Goal: Check status: Check status

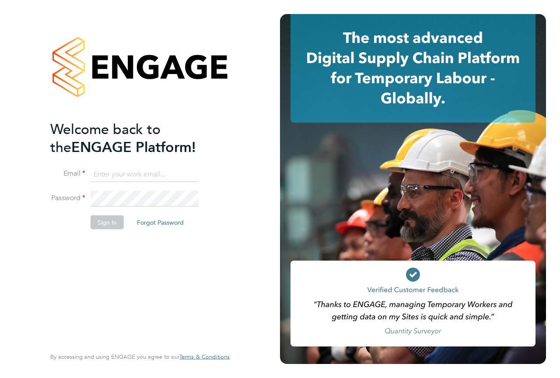
click at [144, 168] on input at bounding box center [145, 174] width 108 height 16
type input "[PERSON_NAME][EMAIL_ADDRESS][PERSON_NAME][PERSON_NAME][DOMAIN_NAME]"
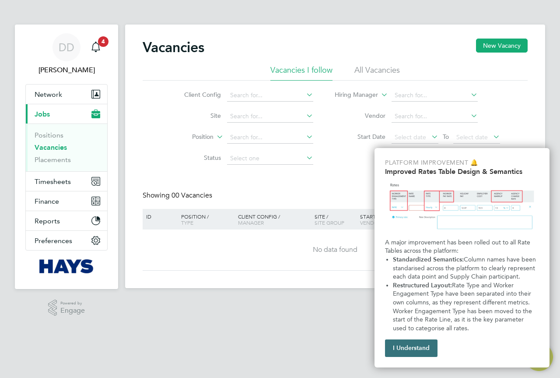
click at [397, 347] on button "I Understand" at bounding box center [411, 348] width 53 height 18
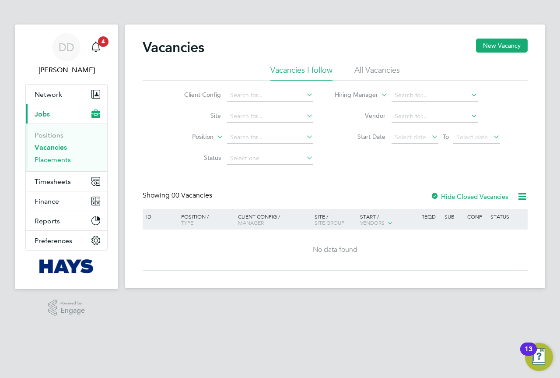
click at [54, 158] on link "Placements" at bounding box center [53, 159] width 36 height 8
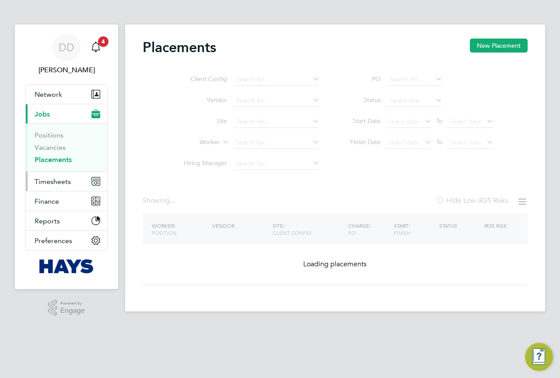
click at [58, 186] on button "Timesheets" at bounding box center [66, 181] width 81 height 19
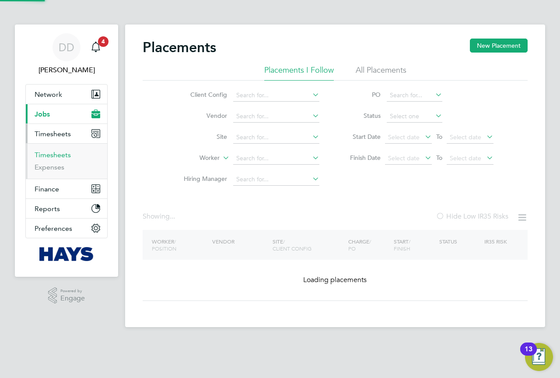
click at [62, 156] on link "Timesheets" at bounding box center [53, 155] width 36 height 8
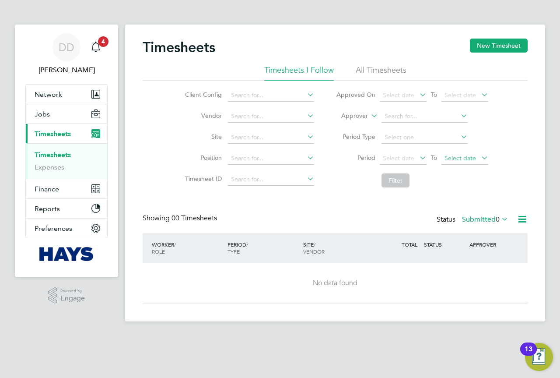
click at [458, 159] on span "Select date" at bounding box center [461, 158] width 32 height 8
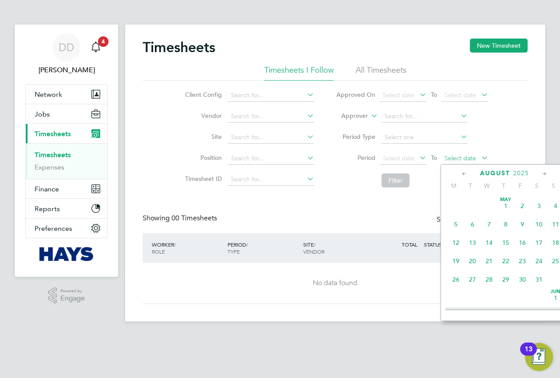
scroll to position [341, 0]
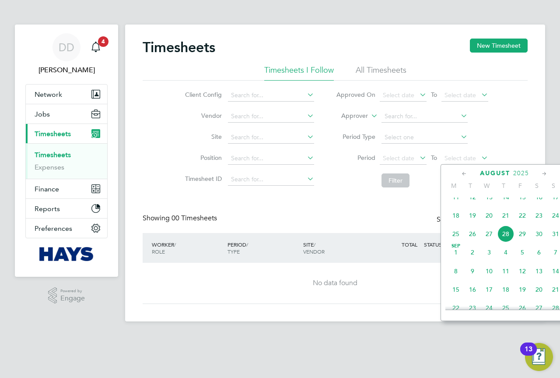
click at [304, 269] on div "No data found" at bounding box center [335, 283] width 368 height 41
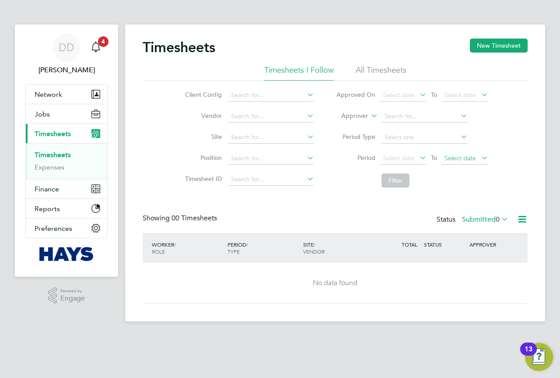
click at [465, 161] on span "Select date" at bounding box center [461, 158] width 32 height 8
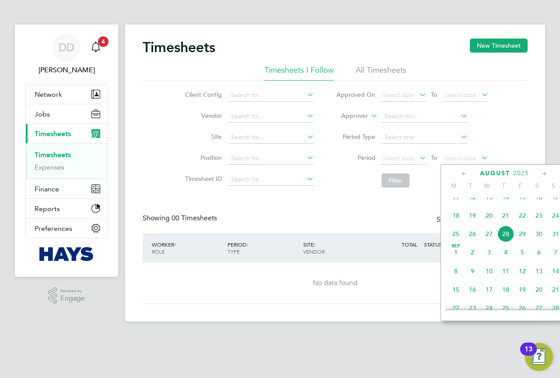
click at [525, 223] on span "22" at bounding box center [522, 215] width 17 height 17
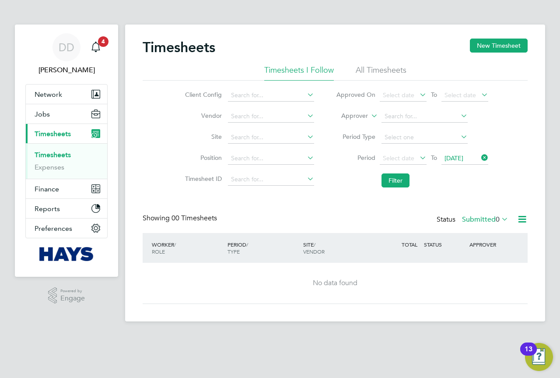
click at [418, 156] on icon at bounding box center [418, 157] width 0 height 12
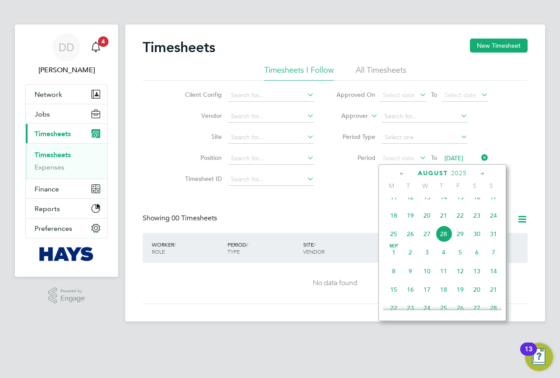
click at [331, 207] on div "Timesheets New Timesheet Timesheets I Follow All Timesheets Client Config Vendo…" at bounding box center [335, 171] width 385 height 265
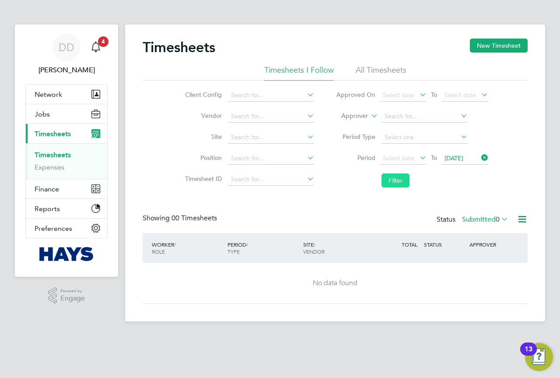
click at [394, 180] on button "Filter" at bounding box center [396, 180] width 28 height 14
click at [382, 74] on li "All Timesheets" at bounding box center [381, 73] width 51 height 16
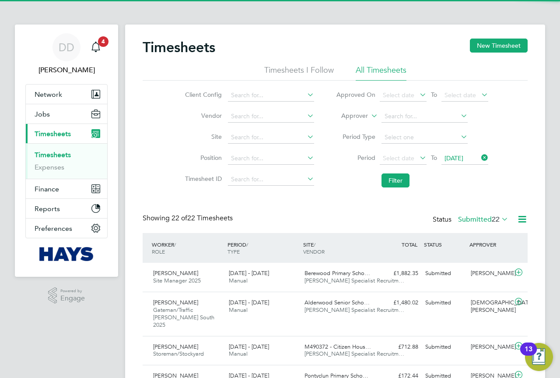
scroll to position [0, 0]
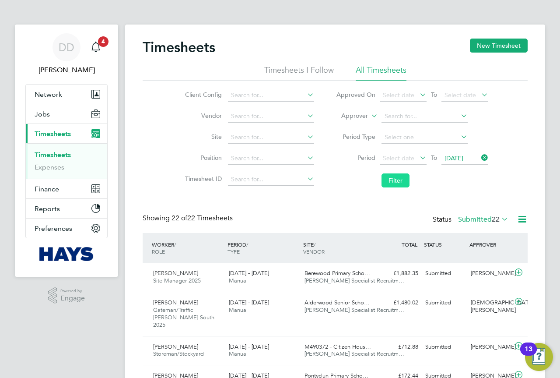
click at [389, 179] on button "Filter" at bounding box center [396, 180] width 28 height 14
click at [500, 218] on icon at bounding box center [500, 219] width 0 height 12
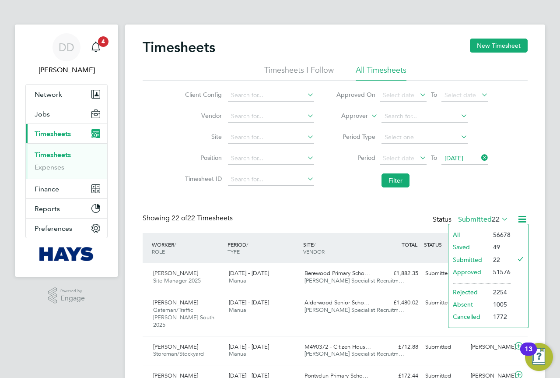
click at [472, 270] on li "Approved" at bounding box center [469, 272] width 40 height 12
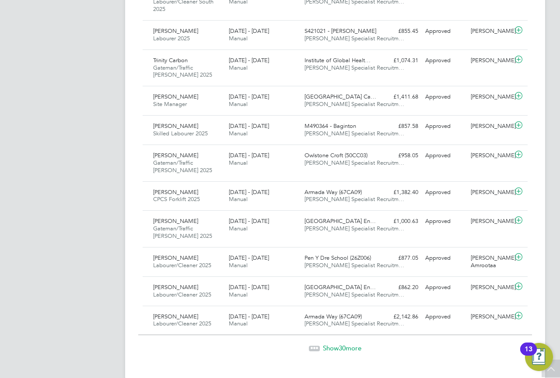
click at [330, 344] on span "Show 30 more" at bounding box center [342, 348] width 39 height 8
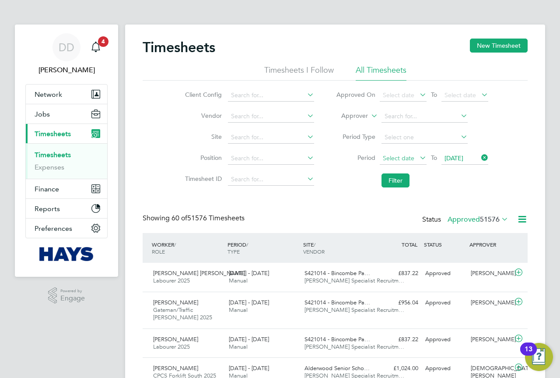
click at [413, 158] on span "Select date" at bounding box center [399, 158] width 32 height 8
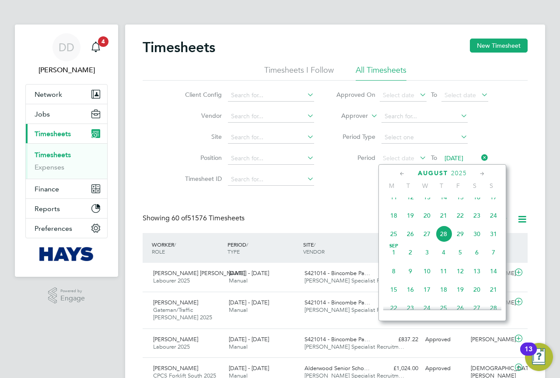
click at [395, 219] on span "18" at bounding box center [394, 215] width 17 height 17
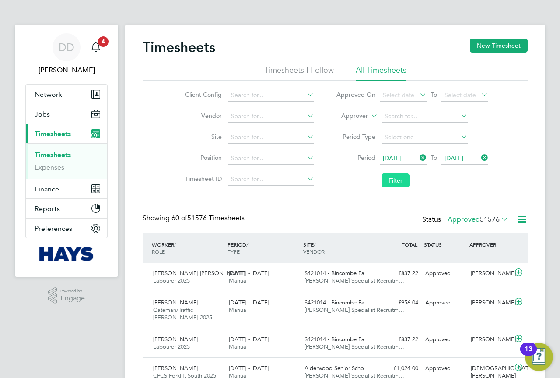
click at [396, 182] on button "Filter" at bounding box center [396, 180] width 28 height 14
click at [438, 116] on input at bounding box center [425, 116] width 86 height 12
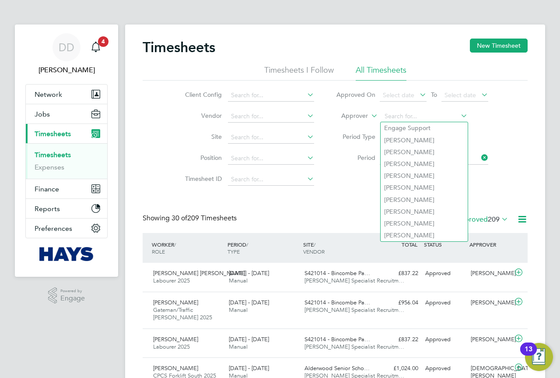
click at [312, 216] on div "Showing 30 of 209 Timesheets Status Approved 209" at bounding box center [335, 223] width 385 height 19
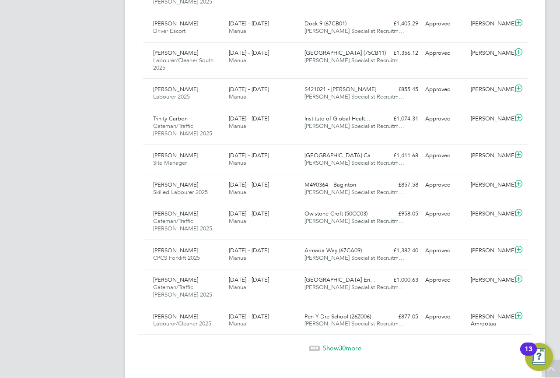
click at [330, 344] on span "Show 30 more" at bounding box center [342, 348] width 39 height 8
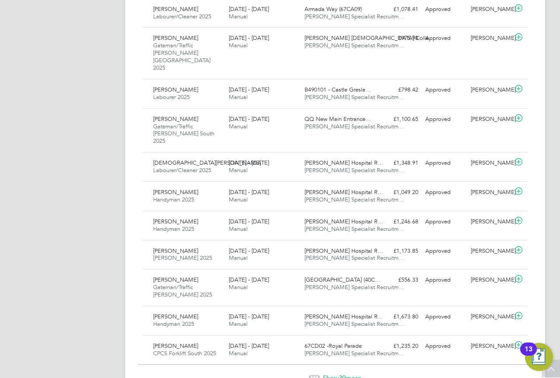
click at [337, 373] on span "Show 30 more" at bounding box center [342, 377] width 39 height 8
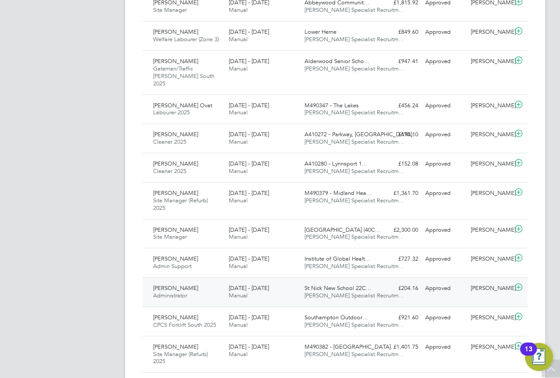
click at [519, 284] on icon at bounding box center [518, 287] width 11 height 7
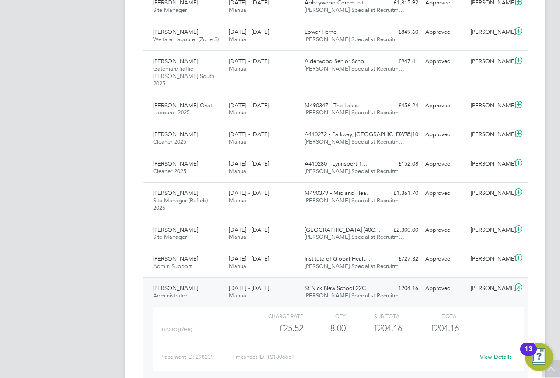
click at [516, 284] on icon at bounding box center [518, 287] width 11 height 7
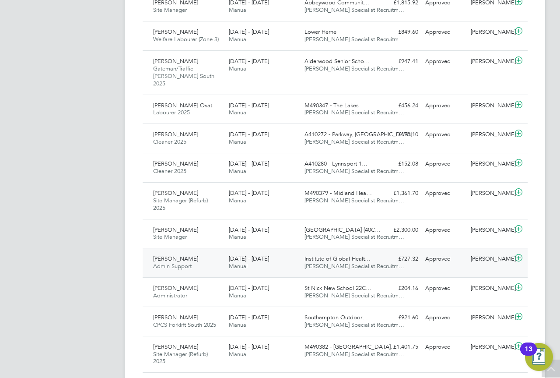
click at [518, 254] on icon at bounding box center [518, 257] width 11 height 7
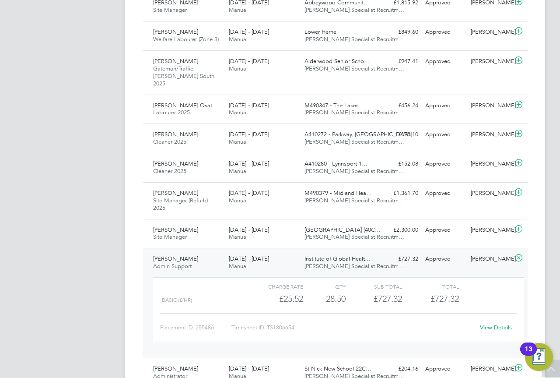
click at [518, 254] on icon at bounding box center [518, 257] width 11 height 7
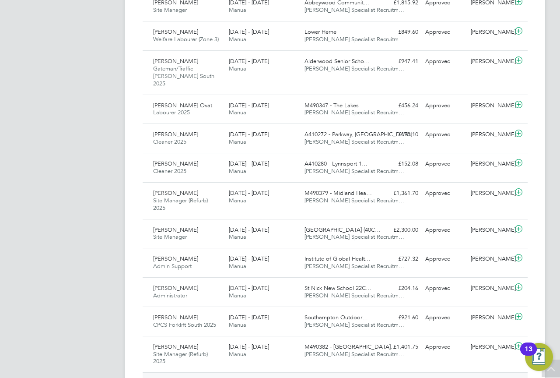
click at [517, 377] on icon at bounding box center [518, 382] width 11 height 7
